Goal: Navigation & Orientation: Find specific page/section

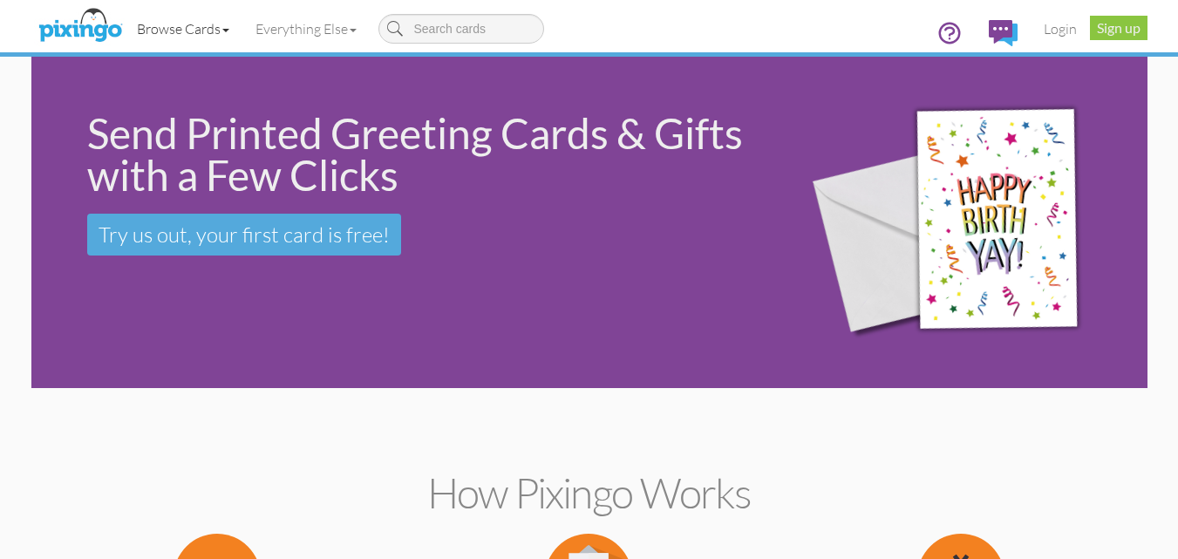
click at [147, 28] on link "Browse Cards" at bounding box center [183, 29] width 119 height 44
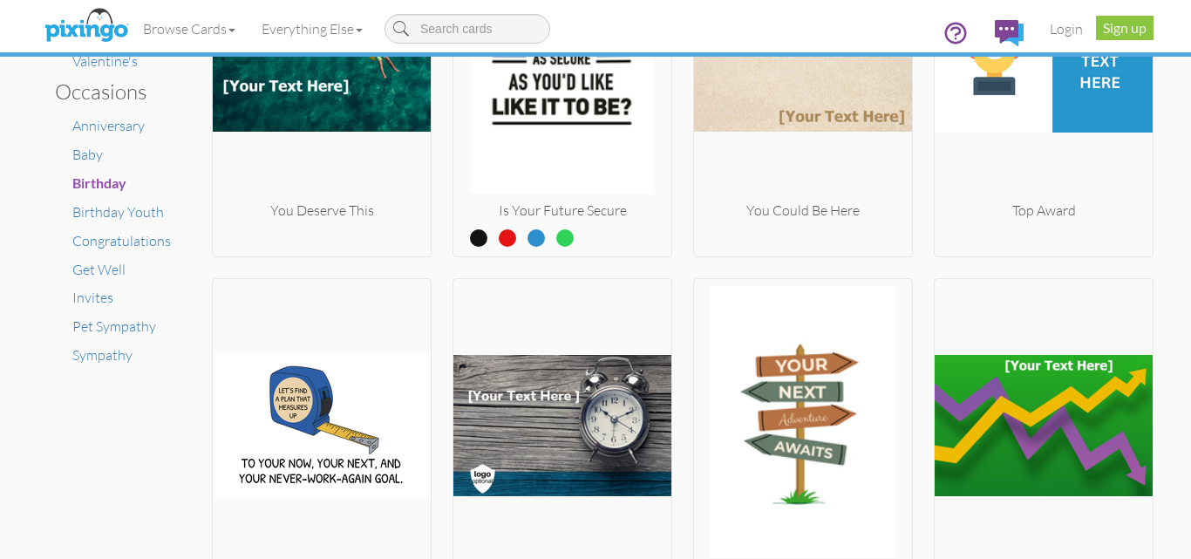
scroll to position [1243, 0]
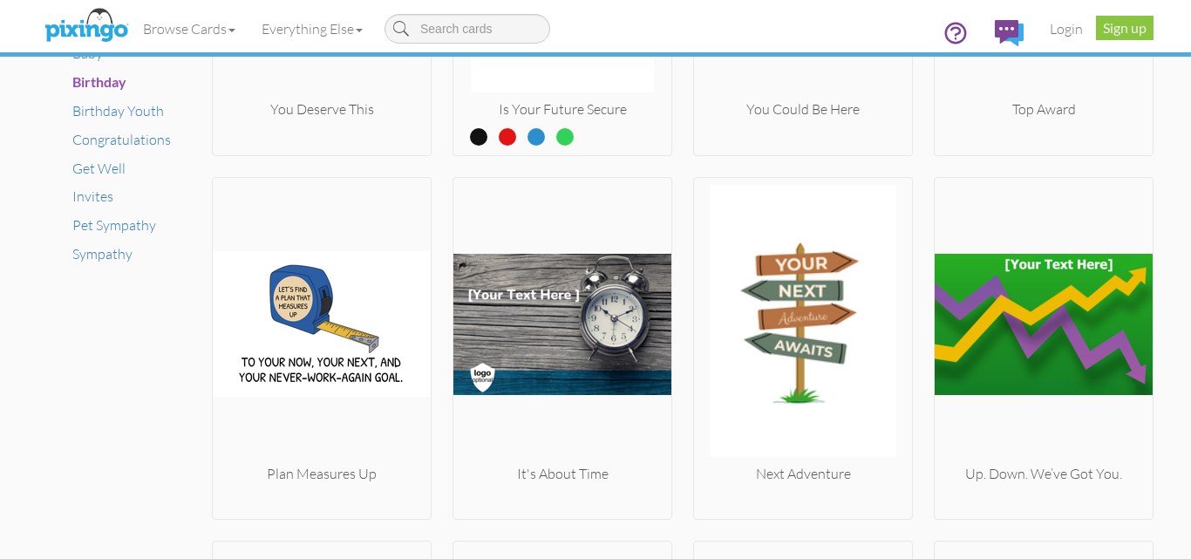
drag, startPoint x: 1190, startPoint y: 283, endPoint x: 93, endPoint y: 439, distance: 1108.0
click at [93, 439] on div "Create your own Road Less Traveled Welcome - Add Photo Top 10" at bounding box center [604, 218] width 1099 height 2810
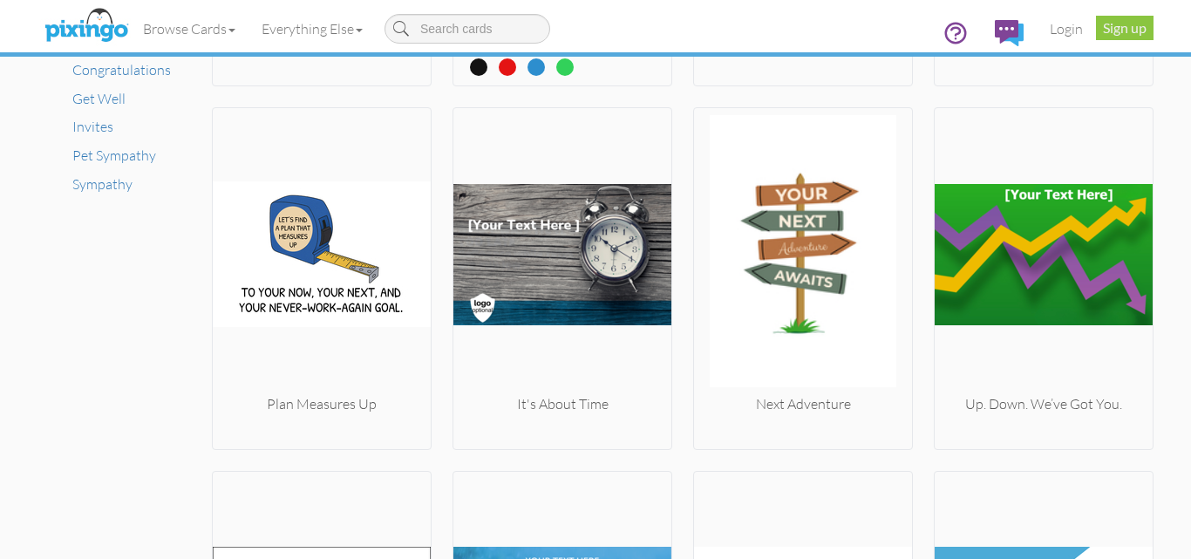
scroll to position [1348, 0]
